Goal: Information Seeking & Learning: Find specific page/section

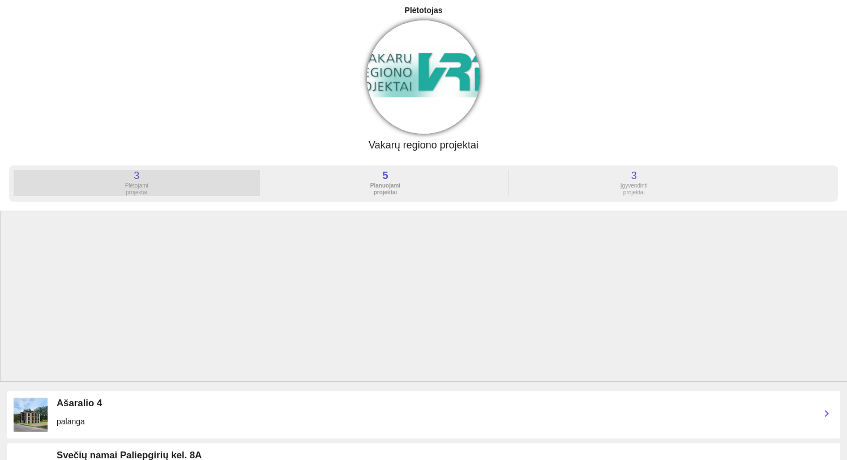
click at [195, 190] on div "Plėtojami projektai" at bounding box center [137, 189] width 246 height 14
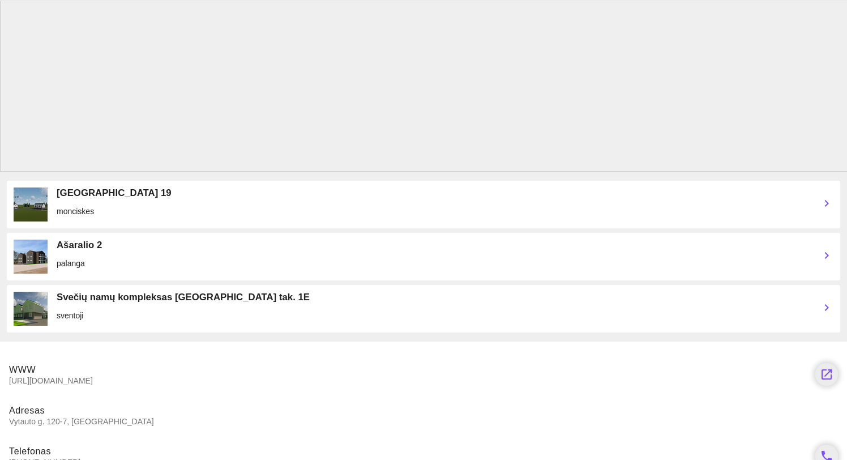
scroll to position [209, 0]
click at [34, 208] on img at bounding box center [31, 205] width 34 height 34
click at [80, 193] on div "Sergiškių 19" at bounding box center [434, 193] width 754 height 11
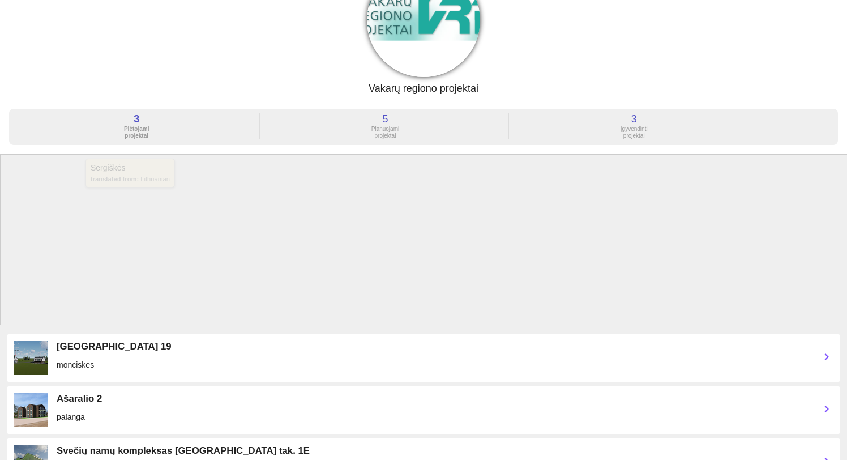
scroll to position [0, 0]
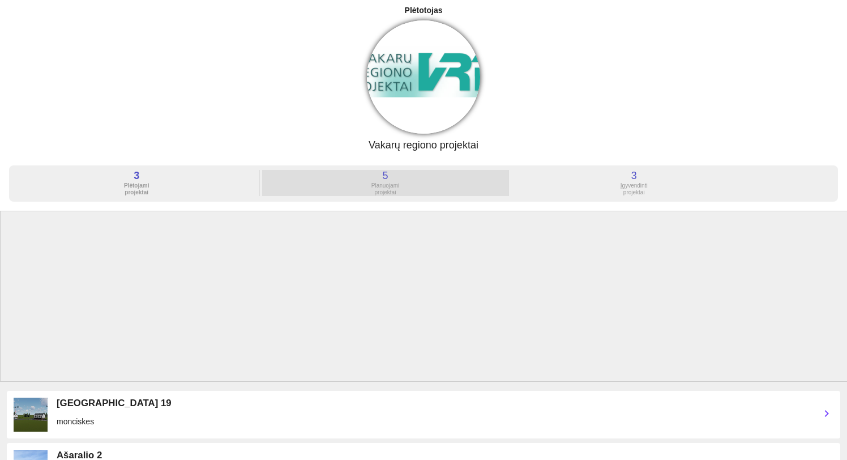
click at [377, 188] on div "Planuojami projektai" at bounding box center [385, 189] width 246 height 14
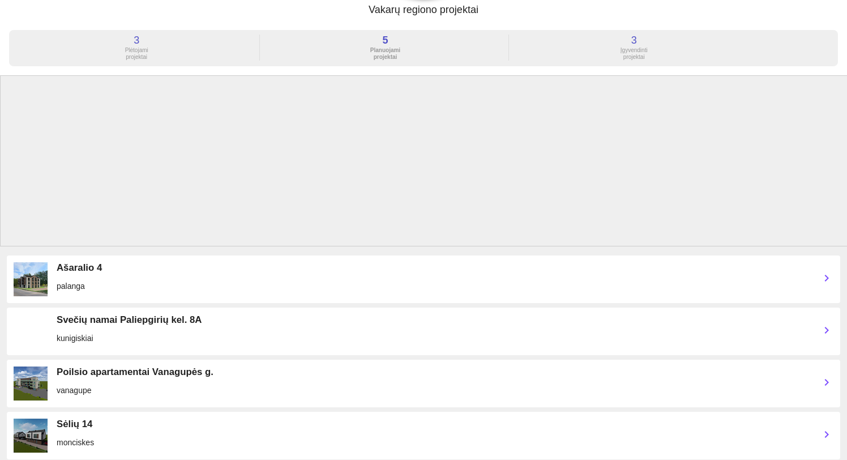
scroll to position [135, 0]
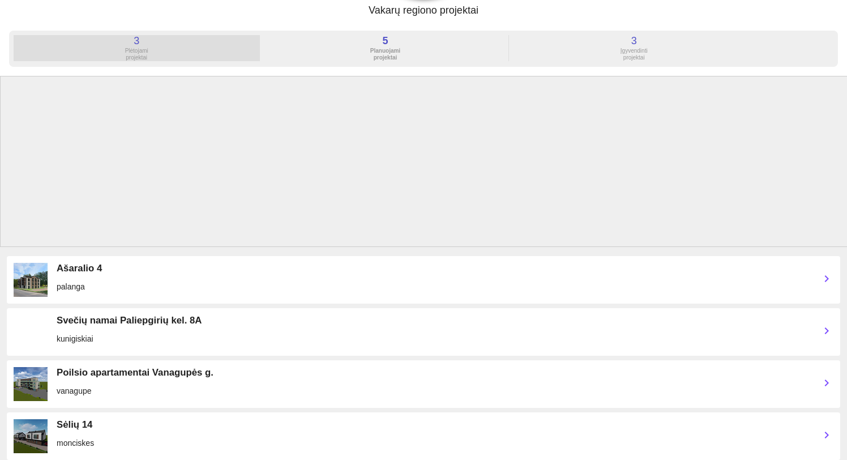
click at [141, 49] on div "Plėtojami projektai" at bounding box center [137, 55] width 246 height 14
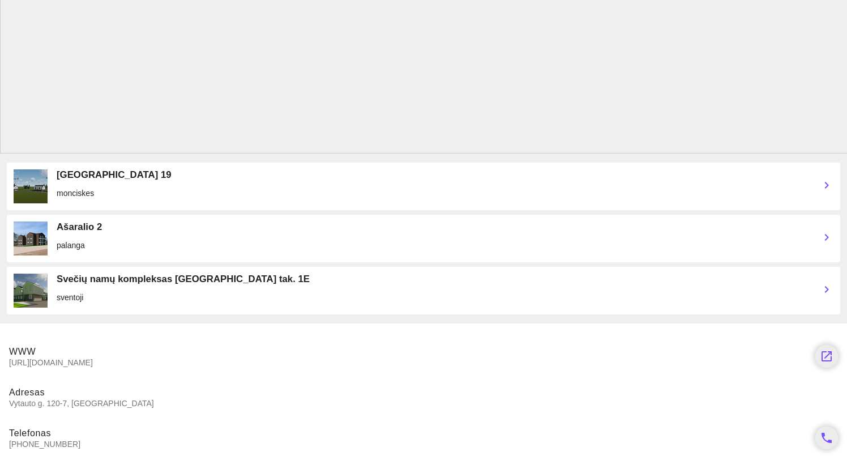
scroll to position [231, 0]
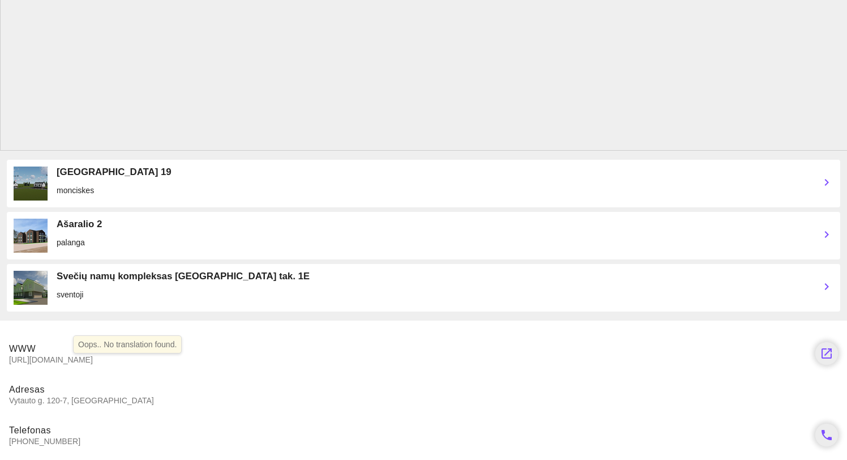
click at [58, 359] on span "[URL][DOMAIN_NAME]" at bounding box center [407, 359] width 797 height 10
click at [63, 360] on span "[URL][DOMAIN_NAME]" at bounding box center [407, 359] width 797 height 10
drag, startPoint x: 87, startPoint y: 359, endPoint x: 65, endPoint y: 368, distance: 24.2
click at [66, 369] on li "WWW [URL][DOMAIN_NAME] launch" at bounding box center [423, 353] width 847 height 41
copy span "[URL][DOMAIN_NAME]"
